Goal: Transaction & Acquisition: Book appointment/travel/reservation

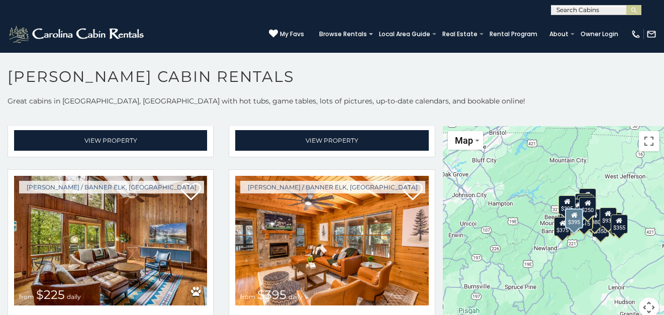
scroll to position [2916, 0]
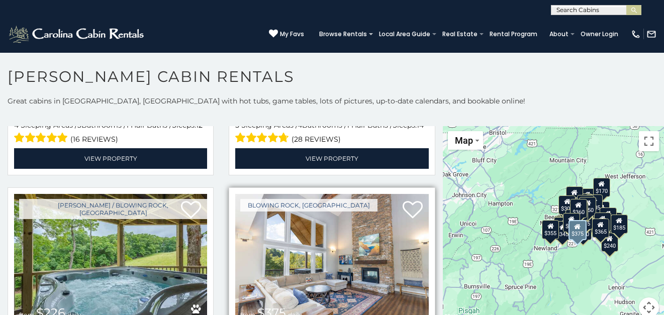
scroll to position [4252, 0]
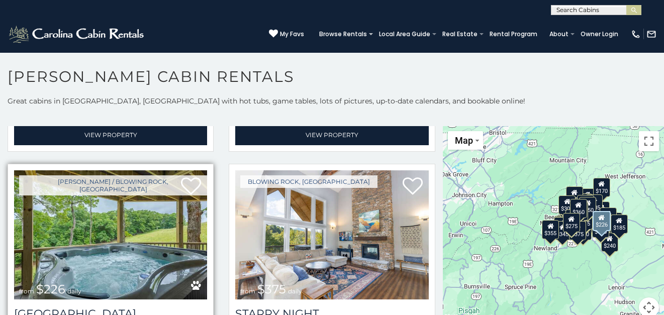
click at [125, 187] on img at bounding box center [110, 234] width 193 height 129
click at [127, 182] on img at bounding box center [110, 234] width 193 height 129
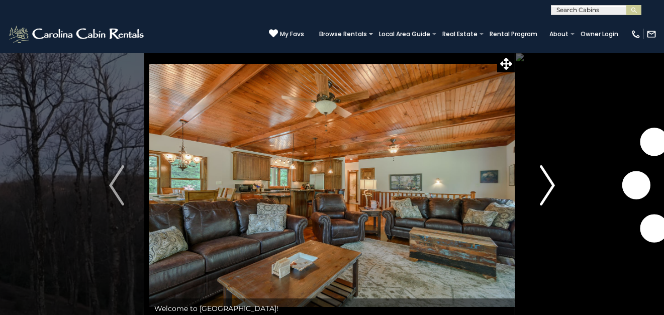
click at [543, 189] on img "Next" at bounding box center [547, 185] width 15 height 40
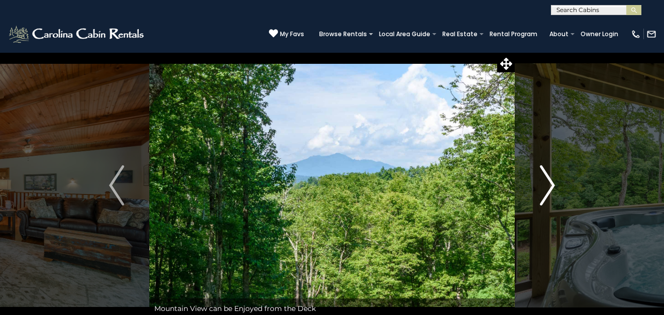
click at [541, 189] on img "Next" at bounding box center [547, 185] width 15 height 40
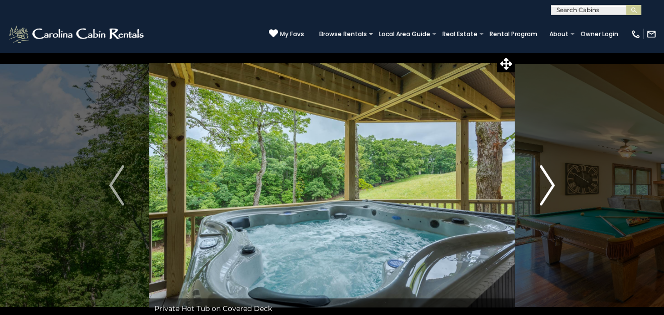
click at [540, 188] on img "Next" at bounding box center [547, 185] width 15 height 40
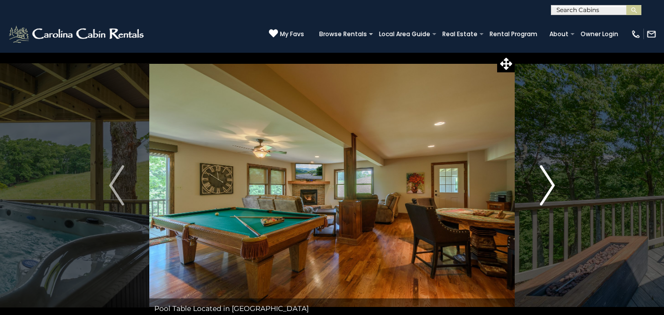
click at [538, 187] on button "Next" at bounding box center [547, 185] width 65 height 267
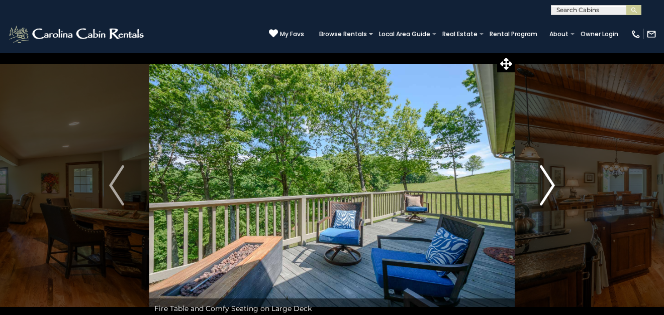
click at [535, 186] on button "Next" at bounding box center [547, 185] width 65 height 267
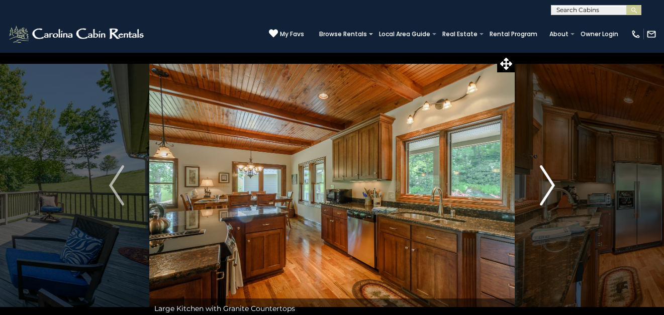
click at [534, 185] on button "Next" at bounding box center [547, 185] width 65 height 267
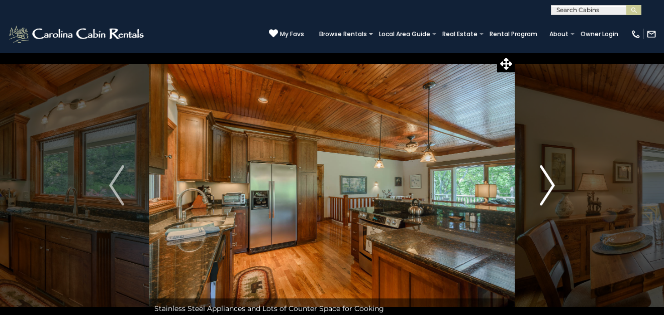
click at [534, 185] on button "Next" at bounding box center [547, 185] width 65 height 267
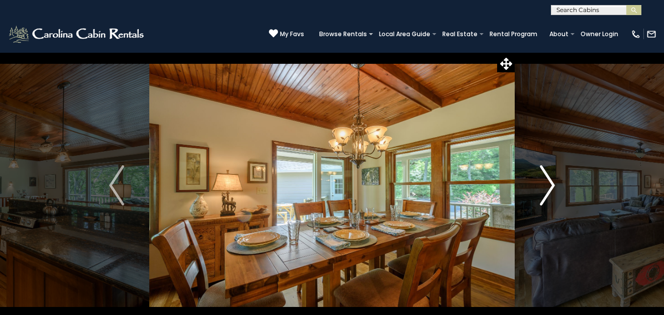
click at [534, 185] on button "Next" at bounding box center [547, 185] width 65 height 267
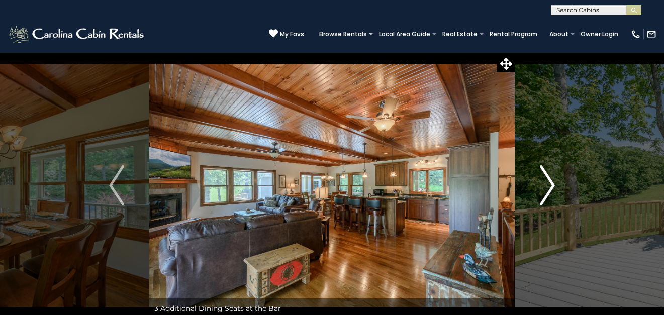
click at [534, 185] on button "Next" at bounding box center [547, 185] width 65 height 267
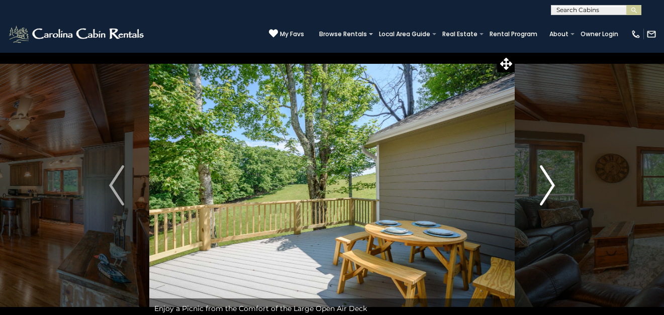
click at [534, 185] on button "Next" at bounding box center [547, 185] width 65 height 267
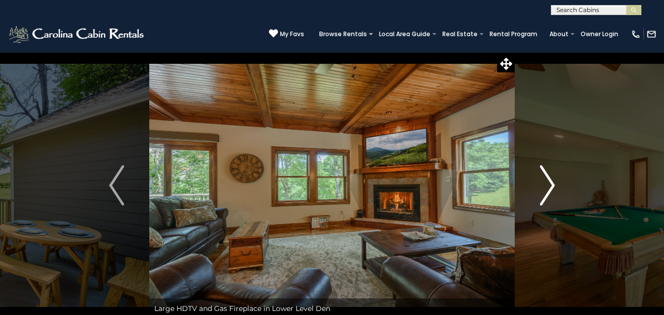
click at [534, 185] on button "Next" at bounding box center [547, 185] width 65 height 267
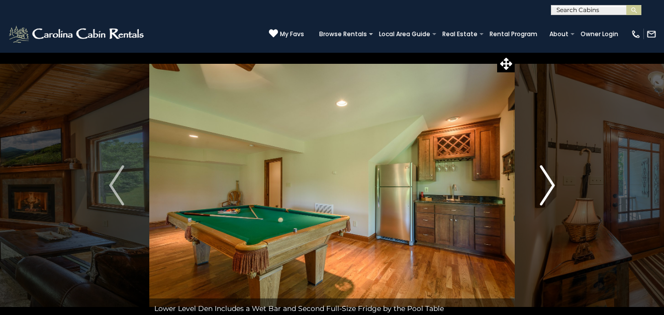
click at [534, 185] on button "Next" at bounding box center [547, 185] width 65 height 267
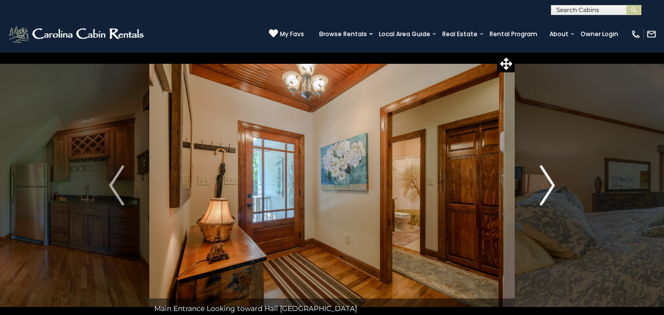
click at [534, 185] on button "Next" at bounding box center [547, 185] width 65 height 267
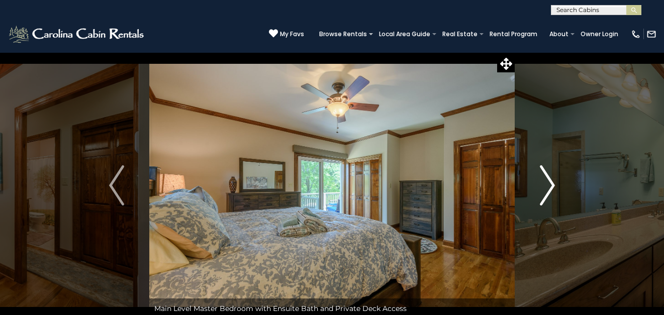
click at [534, 185] on button "Next" at bounding box center [547, 185] width 65 height 267
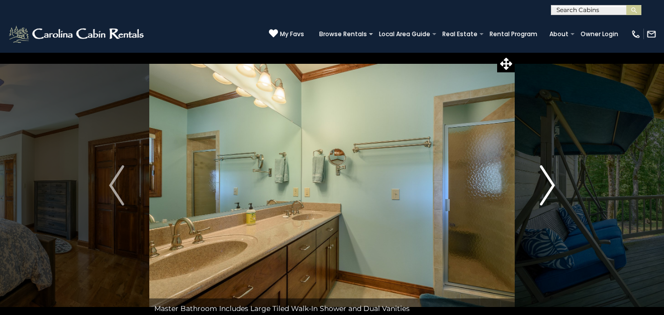
click at [534, 185] on button "Next" at bounding box center [547, 185] width 65 height 267
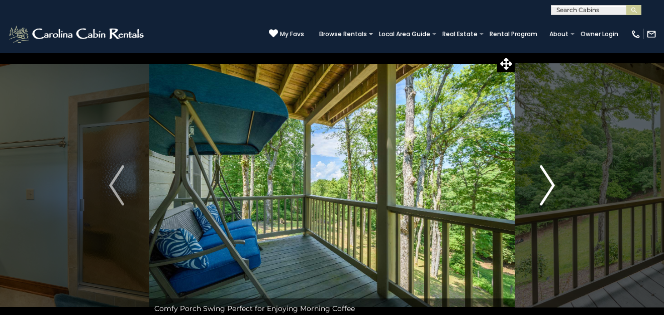
click at [534, 185] on button "Next" at bounding box center [547, 185] width 65 height 267
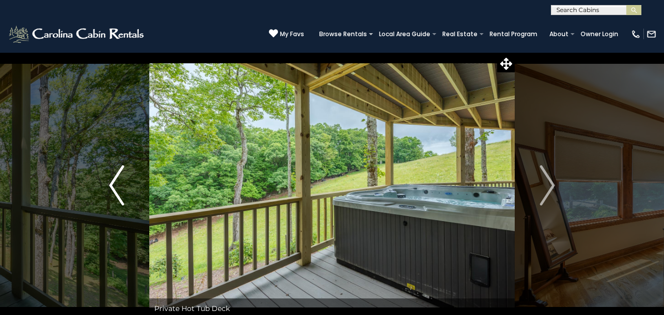
click at [117, 187] on img "Previous" at bounding box center [116, 185] width 15 height 40
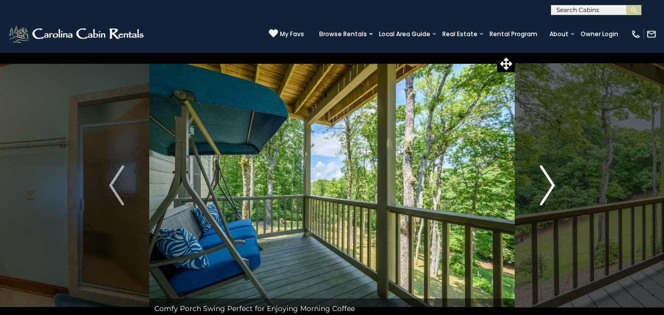
click at [536, 196] on button "Next" at bounding box center [547, 185] width 65 height 267
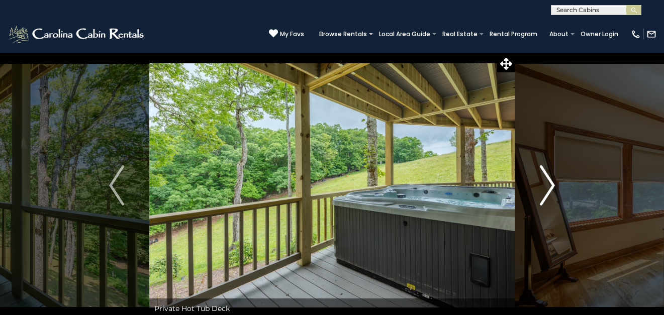
click at [544, 196] on img "Next" at bounding box center [547, 185] width 15 height 40
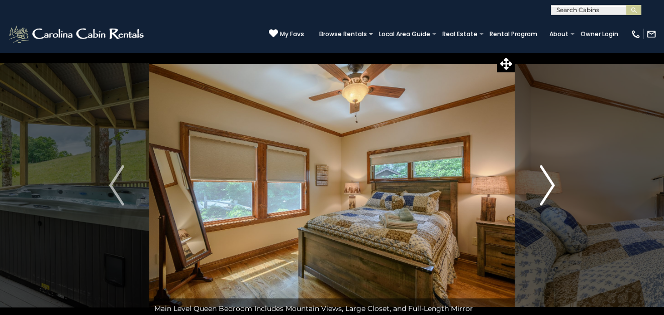
click at [534, 192] on button "Next" at bounding box center [547, 185] width 65 height 267
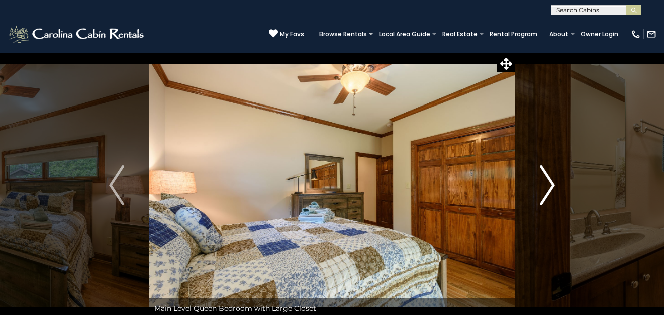
click at [534, 192] on button "Next" at bounding box center [547, 185] width 65 height 267
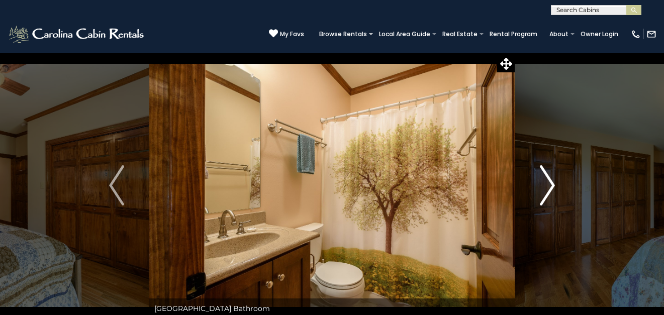
click at [534, 191] on button "Next" at bounding box center [547, 185] width 65 height 267
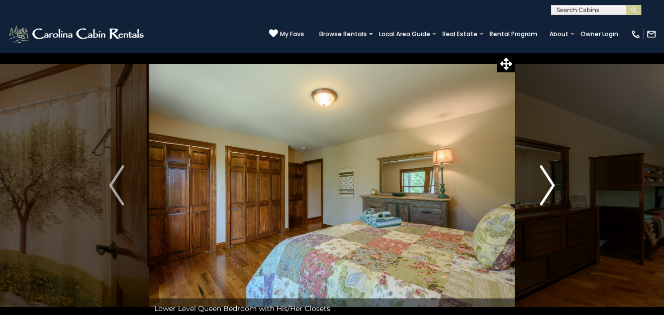
click at [534, 191] on button "Next" at bounding box center [547, 185] width 65 height 267
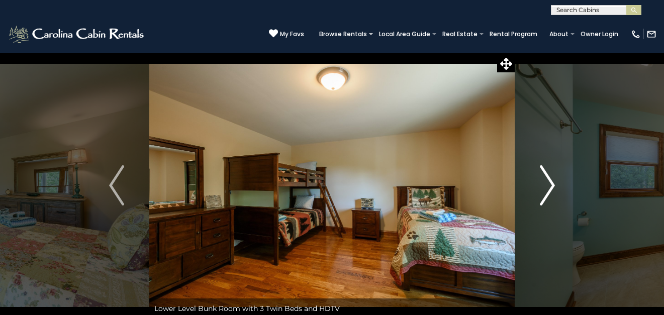
click at [533, 191] on button "Next" at bounding box center [547, 185] width 65 height 267
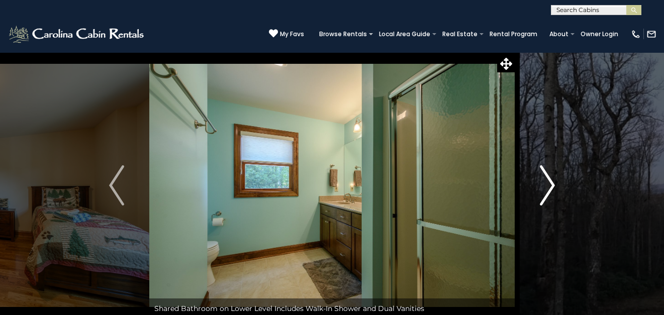
click at [533, 191] on button "Next" at bounding box center [547, 185] width 65 height 267
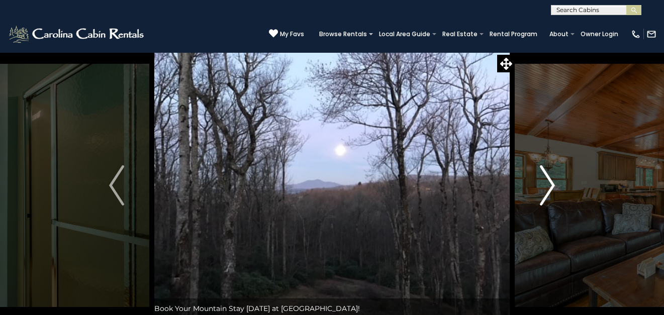
click at [533, 191] on button "Next" at bounding box center [547, 185] width 65 height 267
